Goal: Transaction & Acquisition: Purchase product/service

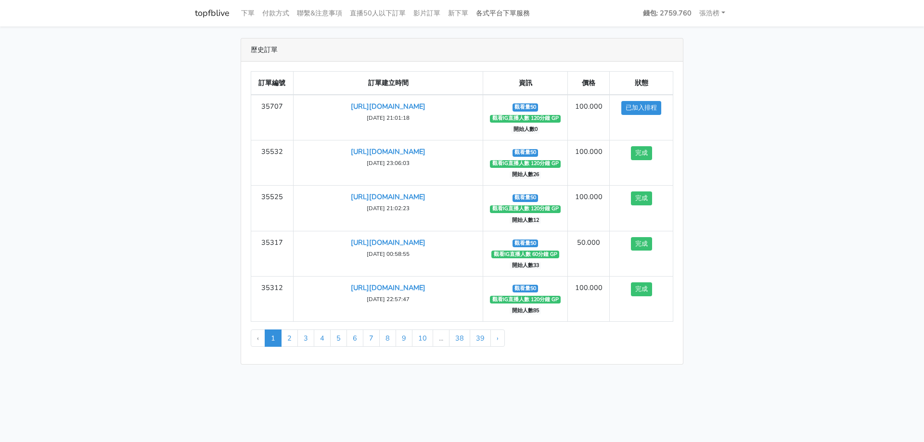
click at [508, 12] on link "各式平台下單服務" at bounding box center [503, 13] width 62 height 19
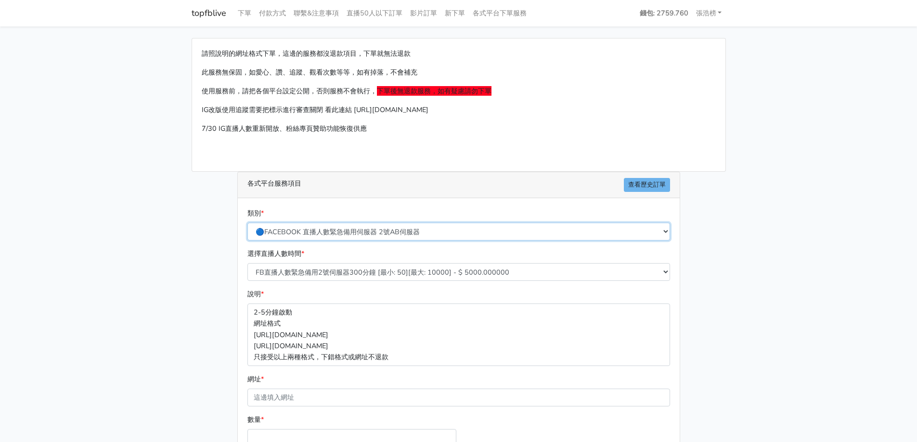
click at [384, 227] on select "🔵FACEBOOK 直播人數緊急備用伺服器 2號AB伺服器 🔵FACEBOOK 網軍專用貼文留言 安全保密 🔵9/30 FACEBOOK 直播人數緩慢進場緩慢…" at bounding box center [458, 232] width 422 height 18
select select "🌕IG直播人數"
click at [247, 223] on select "🔵FACEBOOK 直播人數緊急備用伺服器 2號AB伺服器 🔵FACEBOOK 網軍專用貼文留言 安全保密 🔵9/30 FACEBOOK 直播人數緩慢進場緩慢…" at bounding box center [458, 232] width 422 height 18
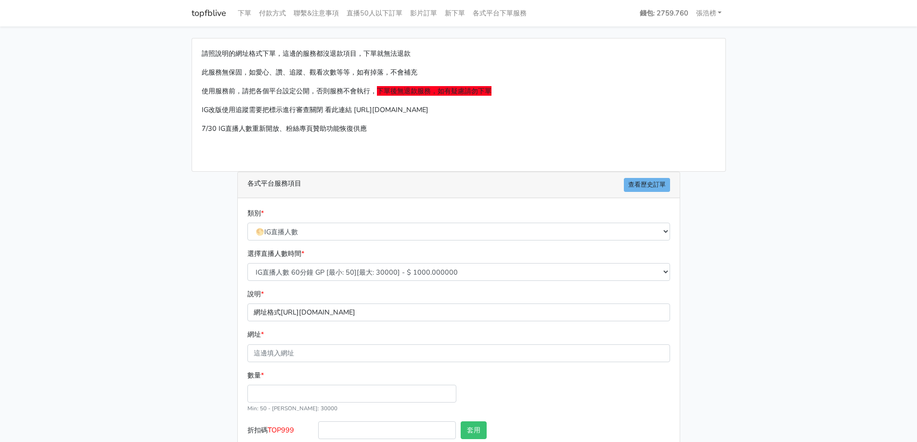
click at [138, 302] on main "請照說明的網址格式下單，這邊的服務都沒退款項目，下單就無法退款 此服務無保固，如愛心、讚、追蹤、觀看次數等等，如有掉落，不會補充 使用服務前，請把各個平台設定…" at bounding box center [458, 263] width 917 height 474
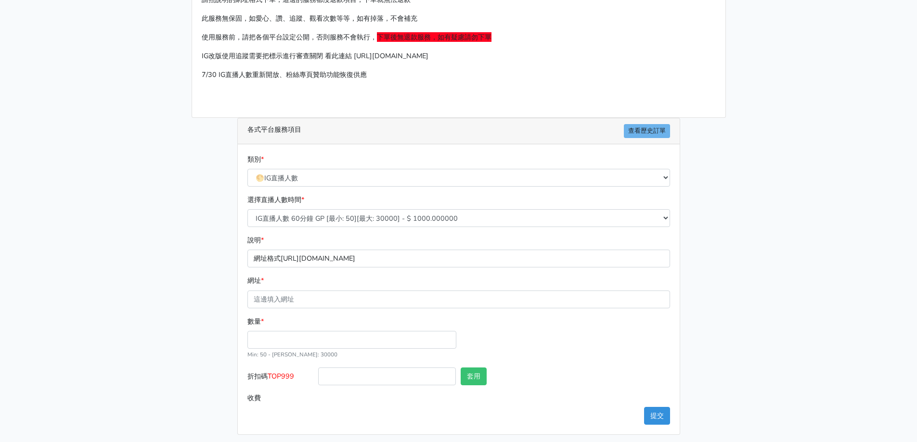
scroll to position [58, 0]
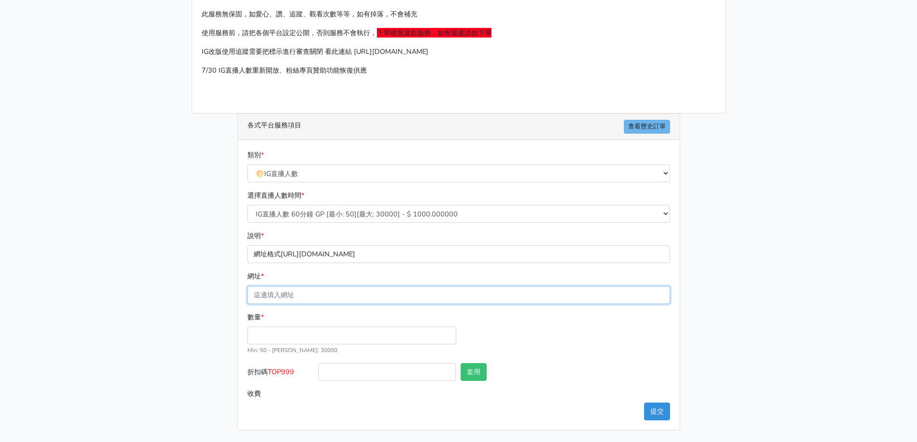
click at [316, 291] on input "網址 *" at bounding box center [458, 295] width 422 height 18
type input "[URL][DOMAIN_NAME]"
click at [304, 329] on input "數量 *" at bounding box center [351, 336] width 209 height 18
type input "4"
type input "50"
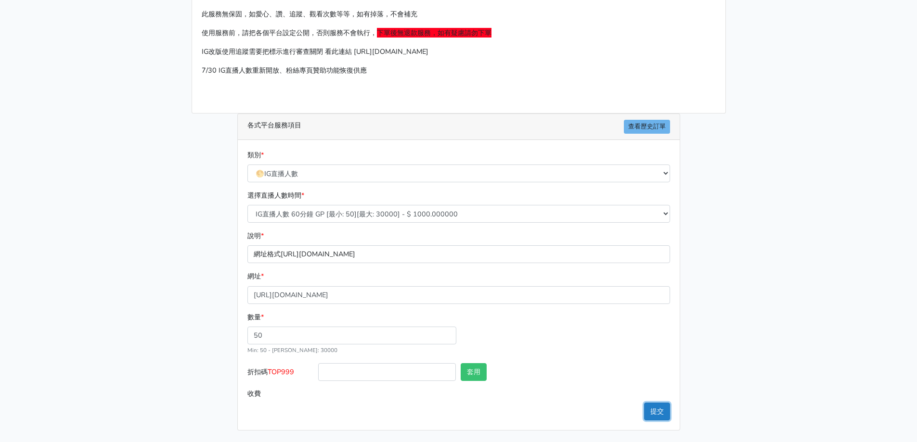
type input "50.000"
click at [660, 405] on button "提交" at bounding box center [657, 412] width 26 height 18
